Goal: Task Accomplishment & Management: Manage account settings

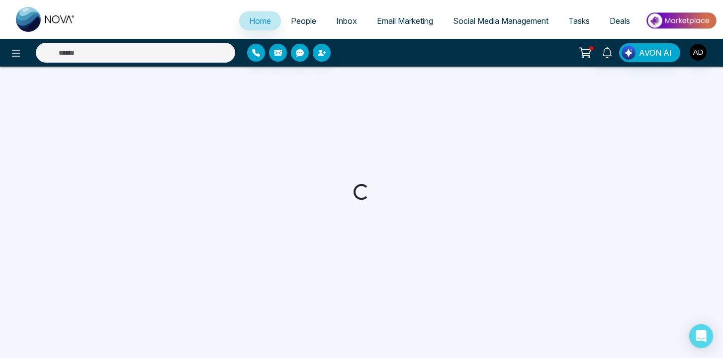
select select "*"
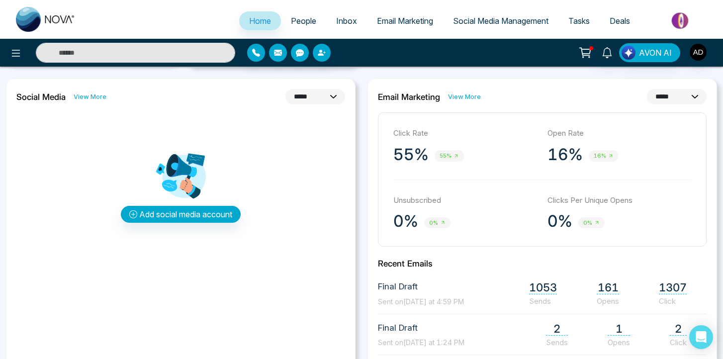
scroll to position [263, 0]
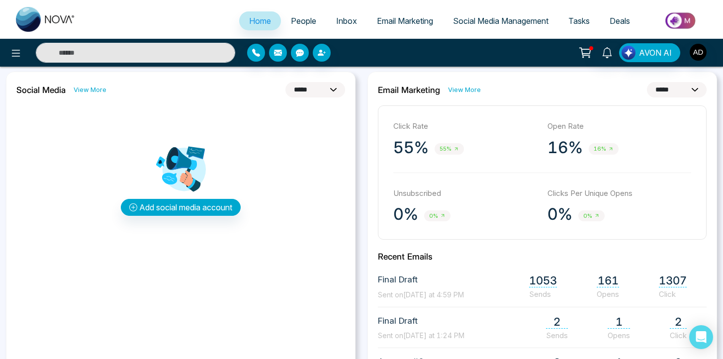
click at [410, 279] on span "Final Draft" at bounding box center [421, 279] width 86 height 13
click at [541, 284] on span "1053" at bounding box center [543, 280] width 28 height 13
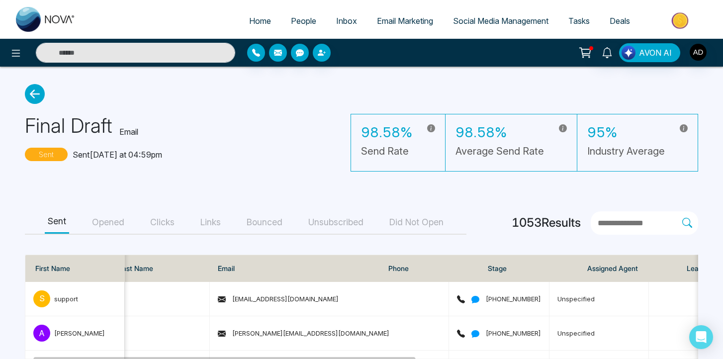
scroll to position [98, 0]
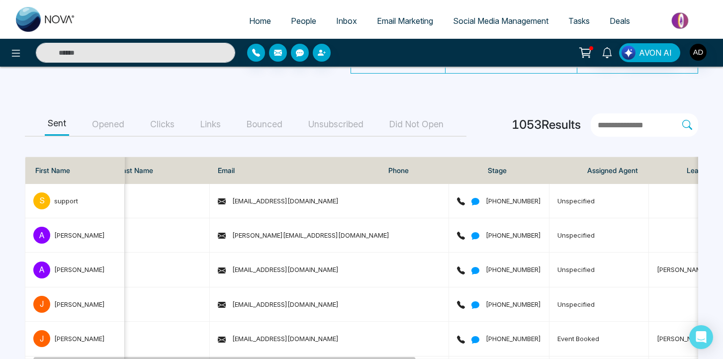
click at [111, 124] on button "Opened" at bounding box center [108, 124] width 38 height 22
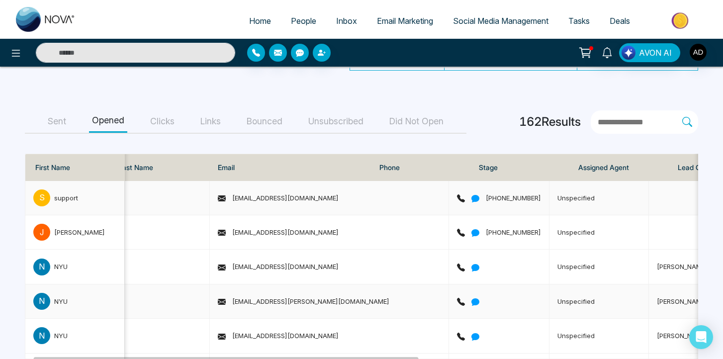
scroll to position [0, 0]
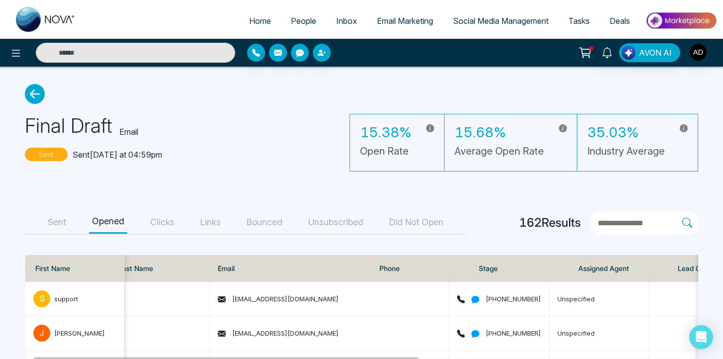
click at [156, 221] on button "Clicks" at bounding box center [162, 222] width 30 height 22
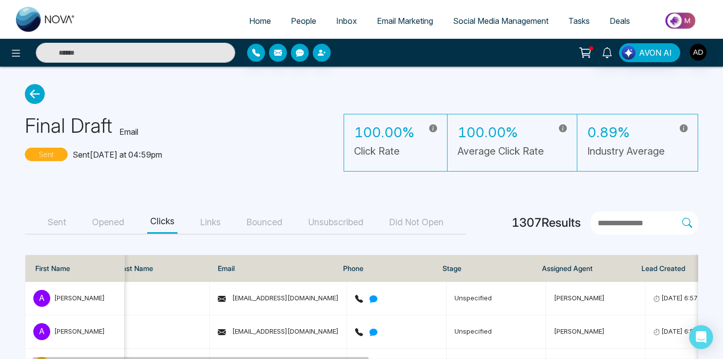
click at [318, 222] on button "Unsubscribed" at bounding box center [335, 222] width 61 height 22
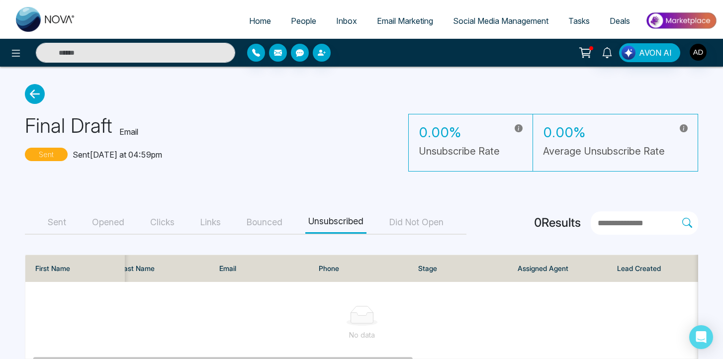
scroll to position [0, 14]
click at [271, 218] on button "Bounced" at bounding box center [265, 222] width 42 height 22
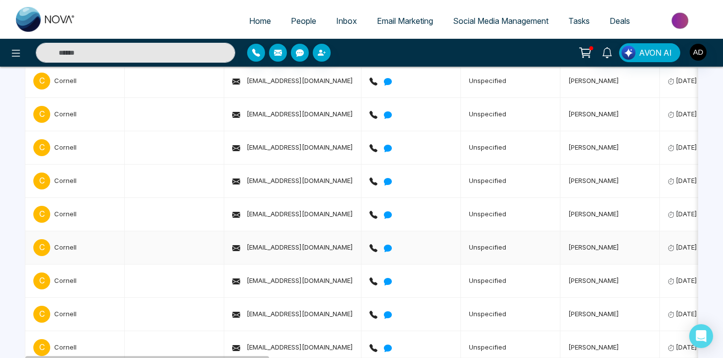
scroll to position [0, 0]
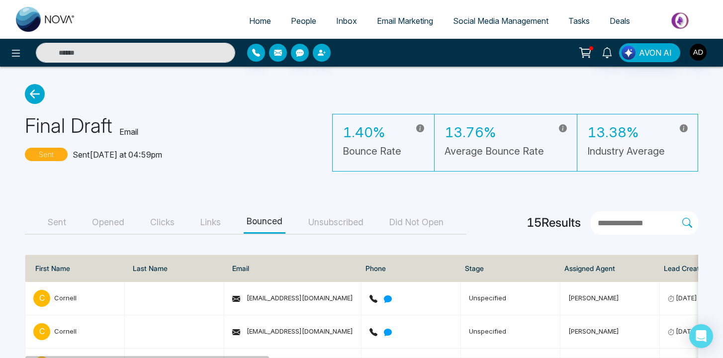
click at [272, 55] on button "button" at bounding box center [278, 53] width 18 height 18
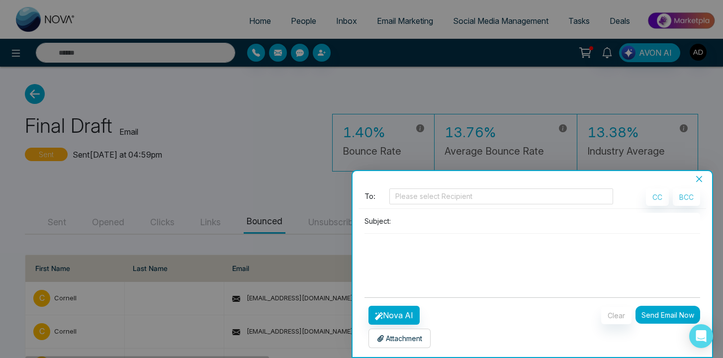
click at [698, 177] on icon "close" at bounding box center [699, 179] width 8 height 8
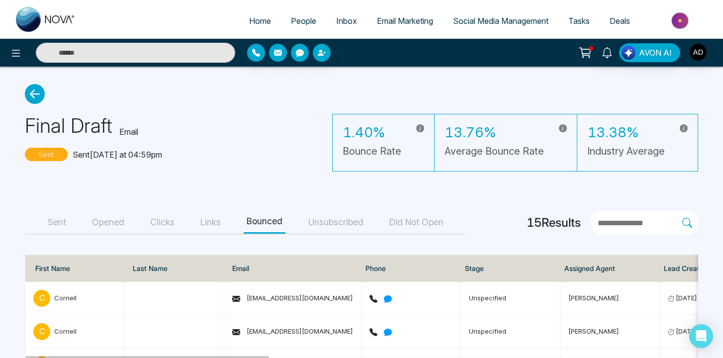
click at [397, 20] on span "Email Marketing" at bounding box center [405, 21] width 56 height 10
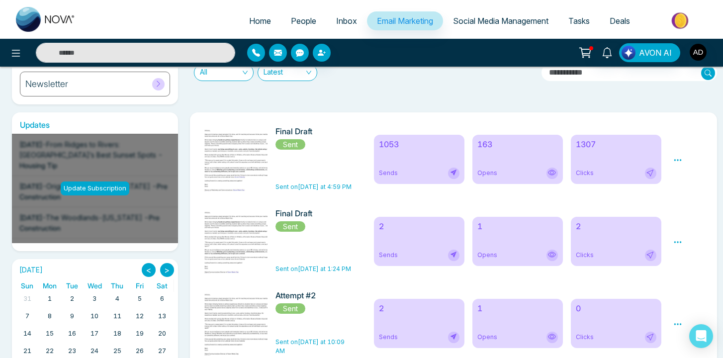
scroll to position [125, 0]
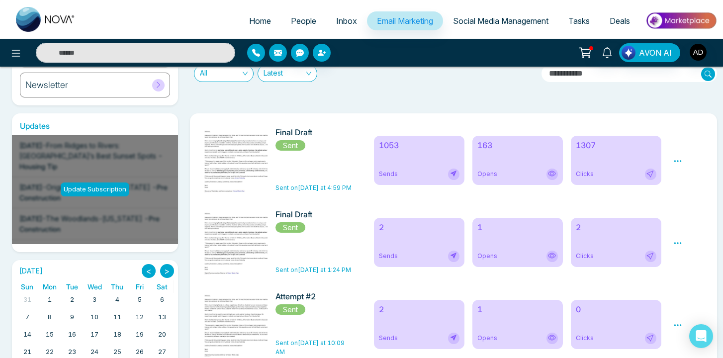
click at [336, 22] on span "Inbox" at bounding box center [346, 21] width 21 height 10
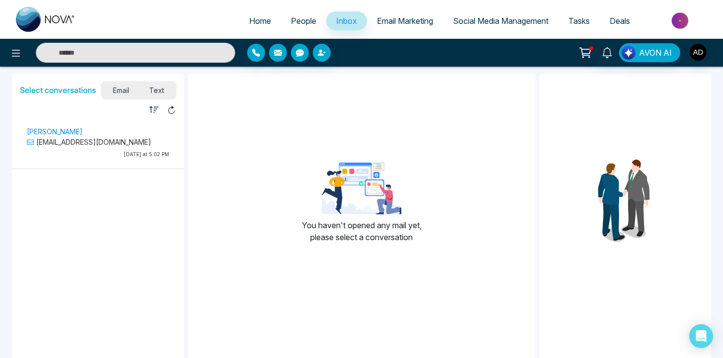
click at [86, 149] on div "[PERSON_NAME] [EMAIL_ADDRESS][DOMAIN_NAME] [DATE] at 5:02 PM" at bounding box center [98, 143] width 152 height 37
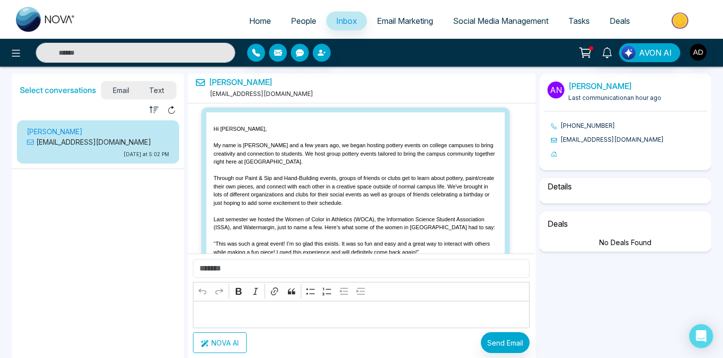
scroll to position [2060, 0]
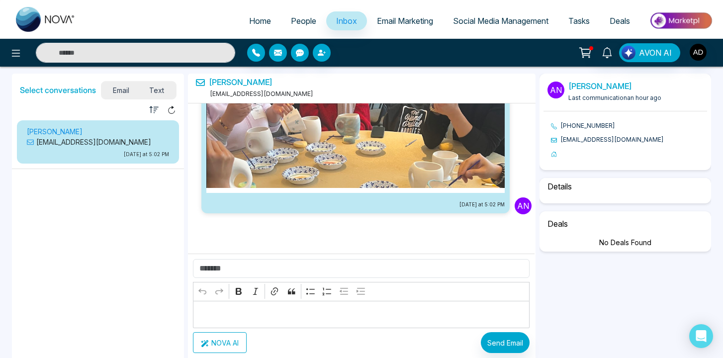
select select "*"
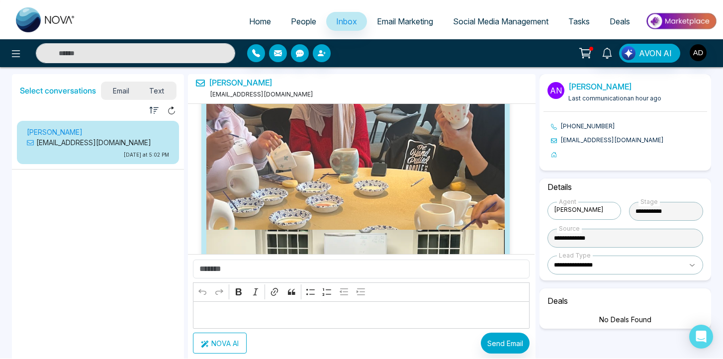
scroll to position [0, 0]
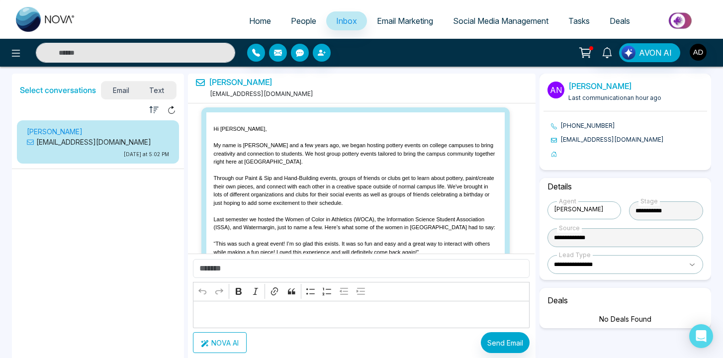
click at [301, 17] on span "People" at bounding box center [303, 21] width 25 height 10
